Goal: Task Accomplishment & Management: Manage account settings

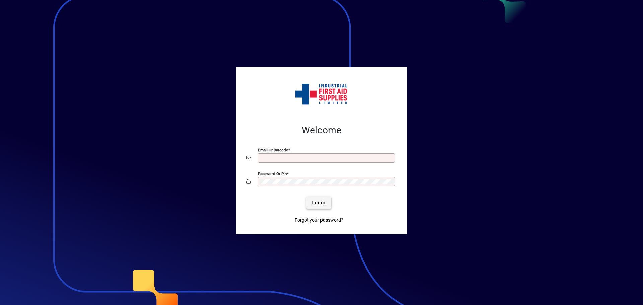
type input "**********"
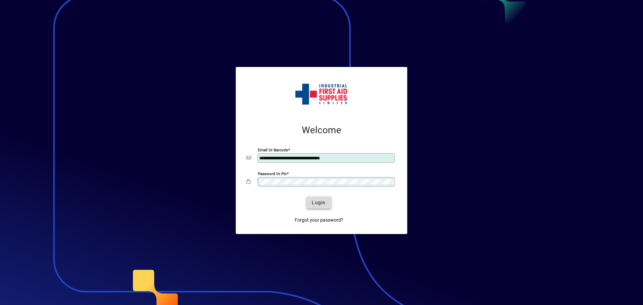
click at [323, 204] on span "Login" at bounding box center [319, 202] width 14 height 7
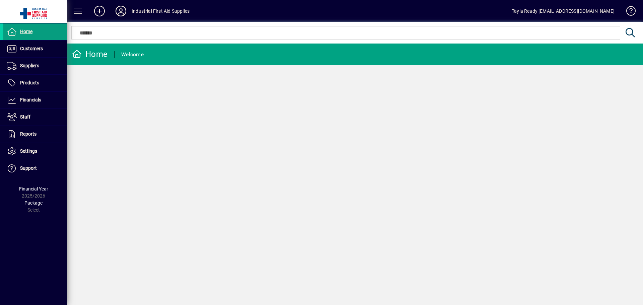
click at [118, 11] on icon at bounding box center [120, 11] width 13 height 11
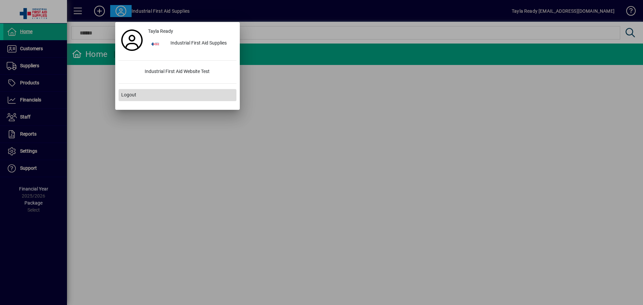
click at [151, 93] on span at bounding box center [178, 95] width 118 height 16
